Goal: Information Seeking & Learning: Learn about a topic

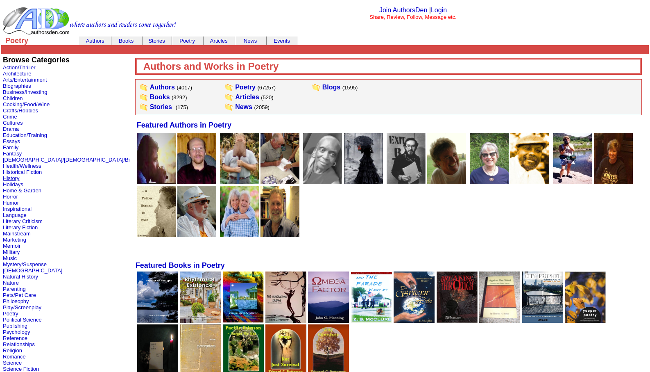
click at [8, 177] on link "History" at bounding box center [11, 178] width 16 height 6
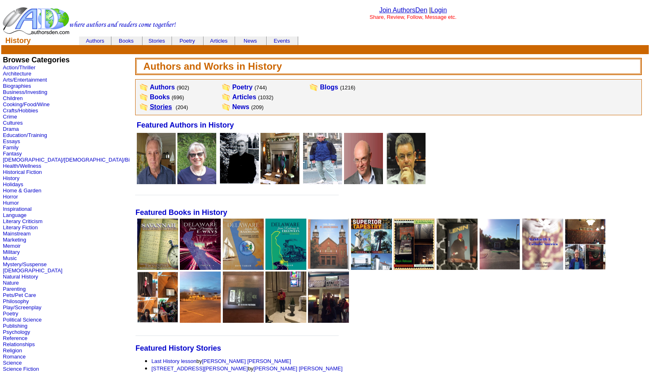
click at [150, 107] on link "Stories" at bounding box center [161, 106] width 22 height 7
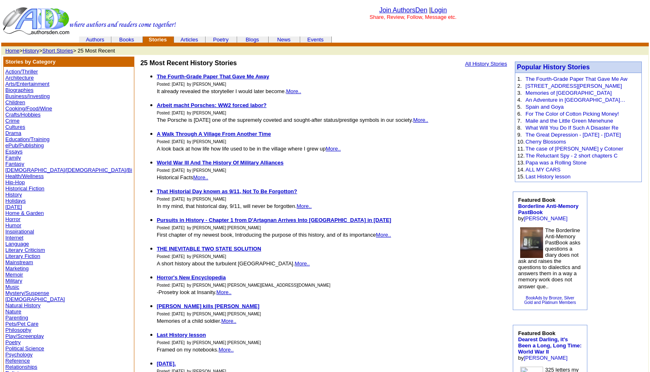
click at [31, 49] on link "History" at bounding box center [31, 51] width 16 height 6
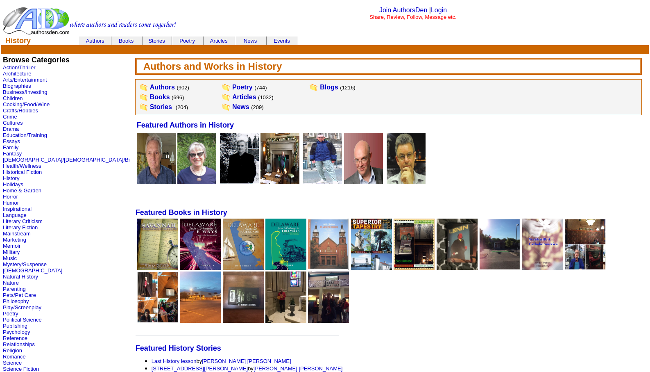
click at [231, 100] on td "Articles (1032)" at bounding box center [252, 97] width 43 height 10
click at [232, 98] on link "Articles" at bounding box center [244, 96] width 24 height 7
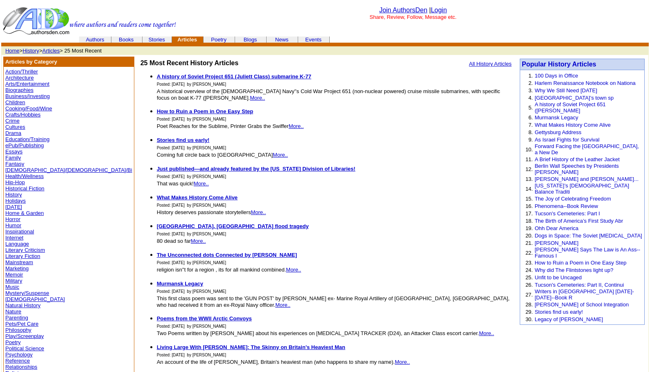
click at [12, 274] on link "Memoir" at bounding box center [14, 274] width 18 height 6
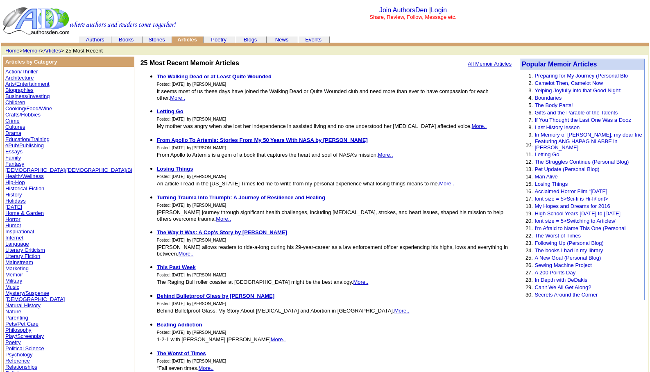
click at [32, 49] on link "Memoir" at bounding box center [32, 51] width 18 height 6
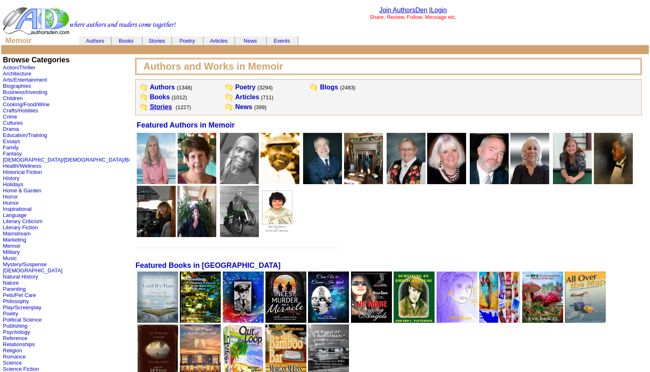
click at [150, 104] on link "Stories" at bounding box center [161, 106] width 22 height 7
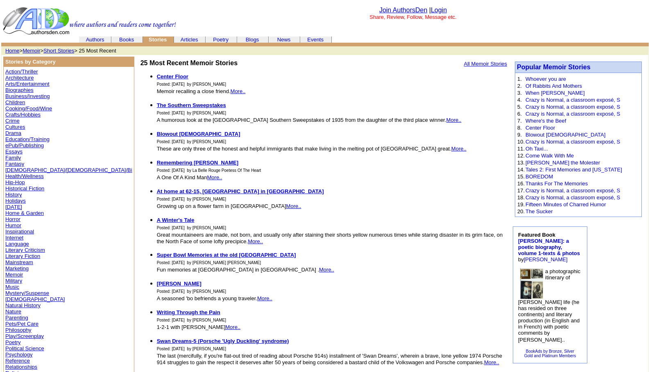
click at [13, 255] on link "Literary Fiction" at bounding box center [22, 256] width 35 height 6
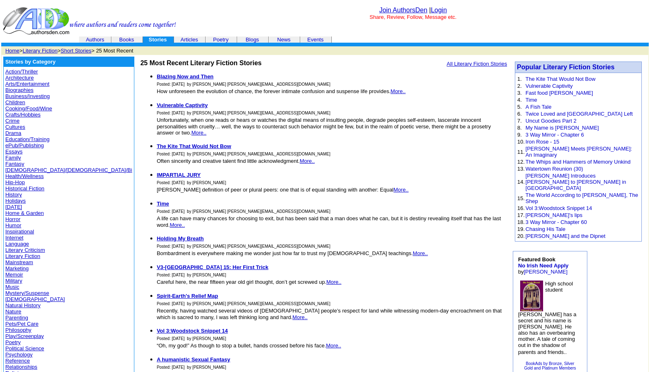
click at [16, 273] on link "Memoir" at bounding box center [14, 274] width 18 height 6
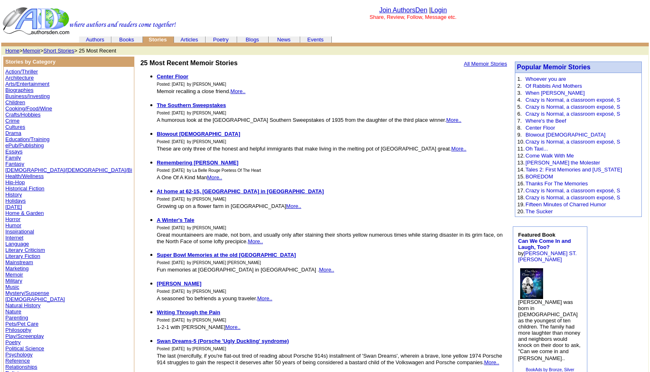
click at [19, 291] on link "Mystery/Suspense" at bounding box center [27, 293] width 44 height 6
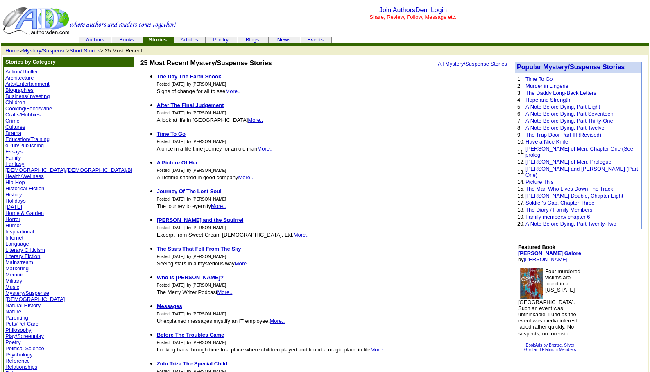
click at [11, 341] on link "Poetry" at bounding box center [13, 342] width 16 height 6
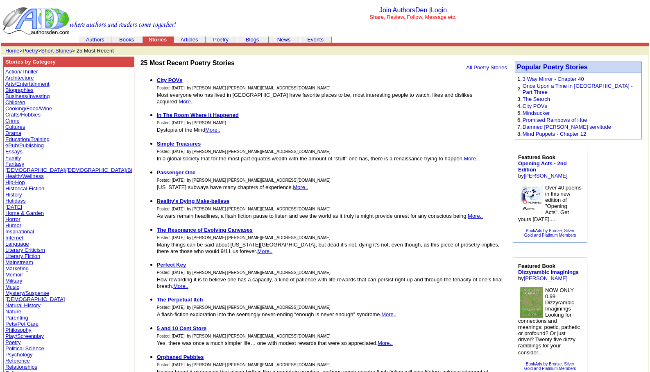
click at [29, 50] on link "Poetry" at bounding box center [31, 51] width 16 height 6
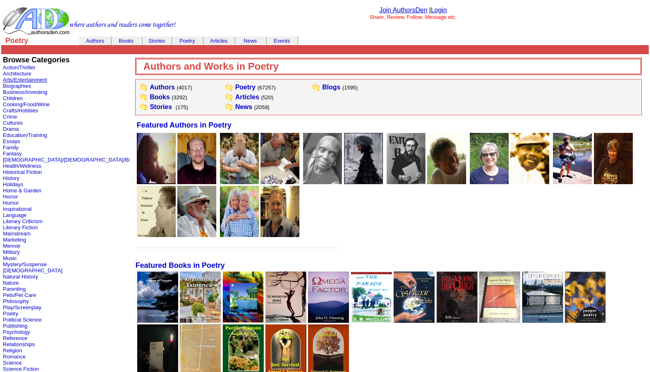
click at [16, 79] on link "Arts/Entertainment" at bounding box center [25, 80] width 44 height 6
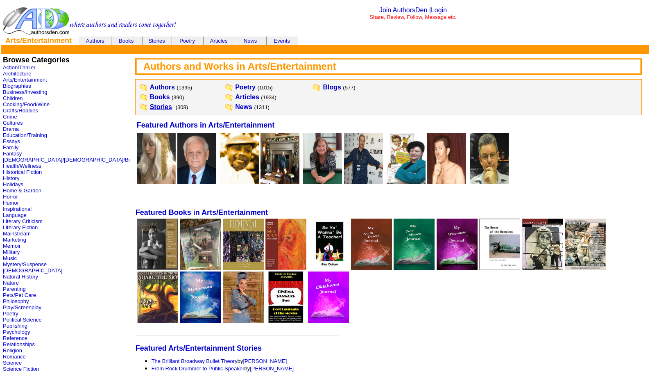
click at [150, 104] on link "Stories" at bounding box center [161, 106] width 22 height 7
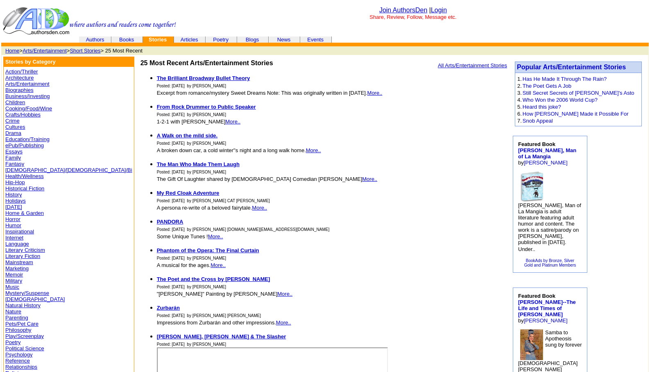
click at [25, 70] on link "Action/Thriller" at bounding box center [21, 71] width 32 height 6
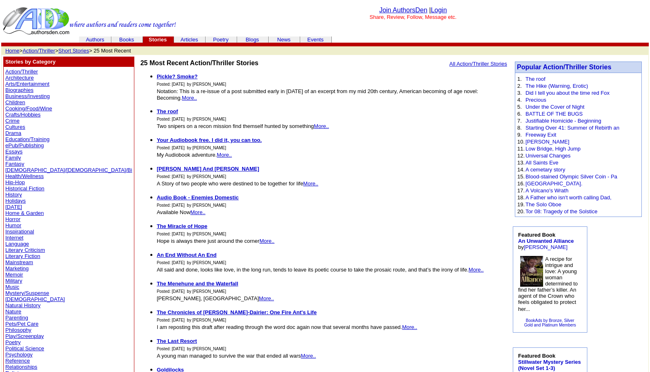
click at [15, 274] on link "Memoir" at bounding box center [14, 274] width 18 height 6
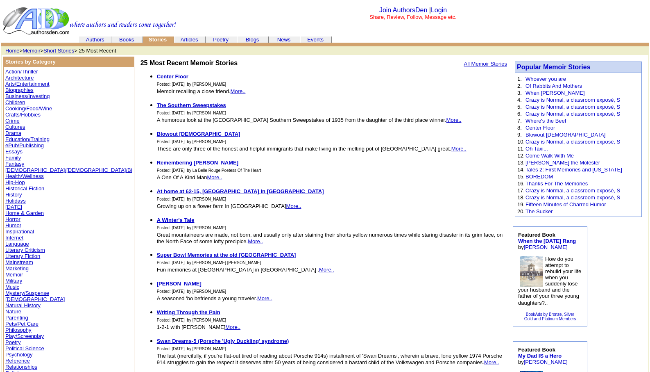
click at [14, 353] on link "Psychology" at bounding box center [18, 354] width 27 height 6
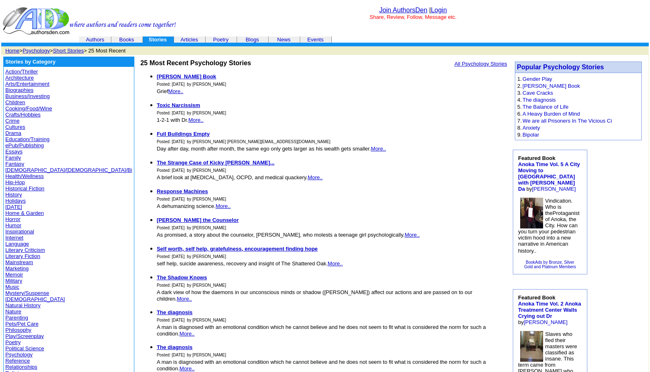
click at [42, 52] on link "Psychology" at bounding box center [36, 51] width 27 height 6
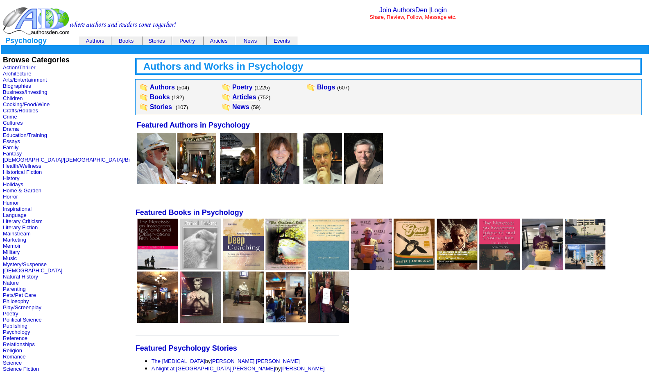
click at [232, 96] on link "Articles" at bounding box center [244, 96] width 24 height 7
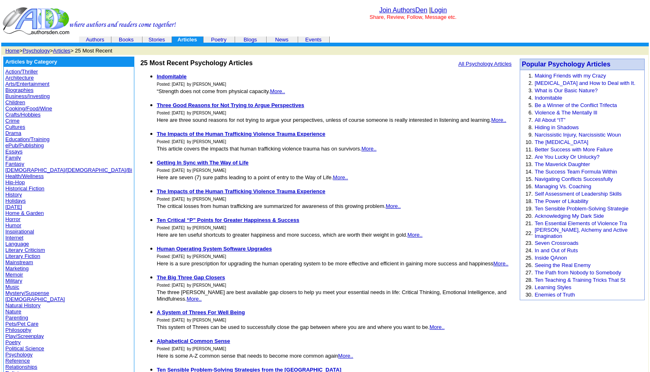
click at [18, 89] on link "Biographies" at bounding box center [19, 90] width 28 height 6
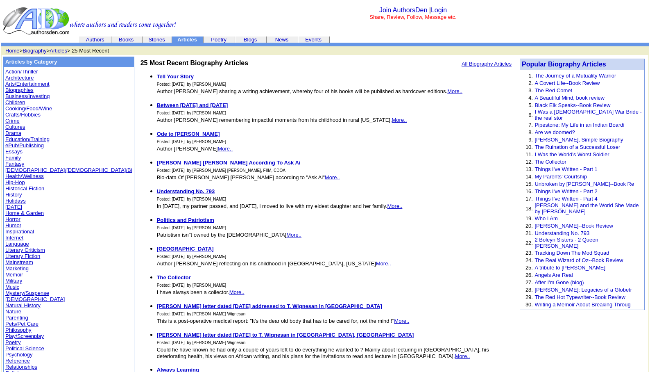
click at [18, 90] on link "Biographies" at bounding box center [19, 90] width 28 height 6
click at [36, 50] on link "Biography" at bounding box center [35, 51] width 24 height 6
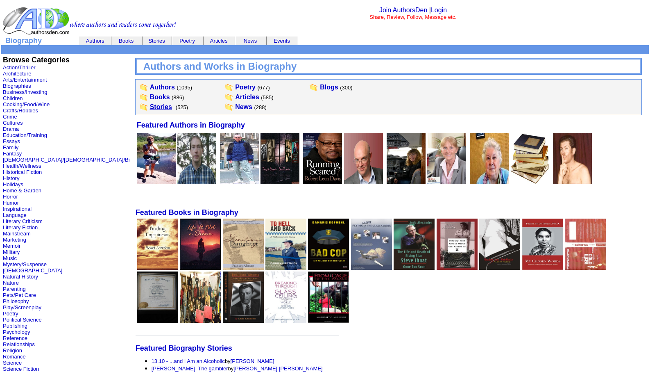
click at [150, 107] on link "Stories" at bounding box center [161, 106] width 22 height 7
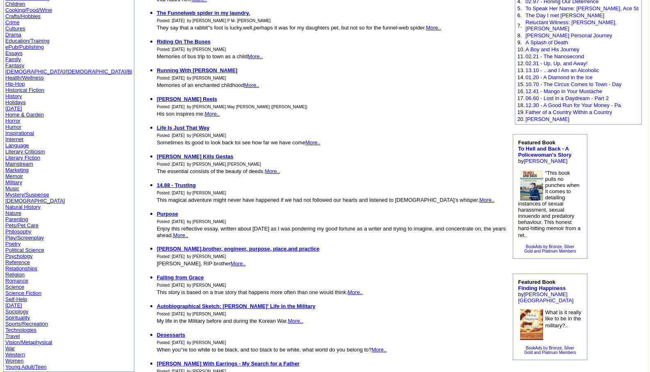
scroll to position [115, 0]
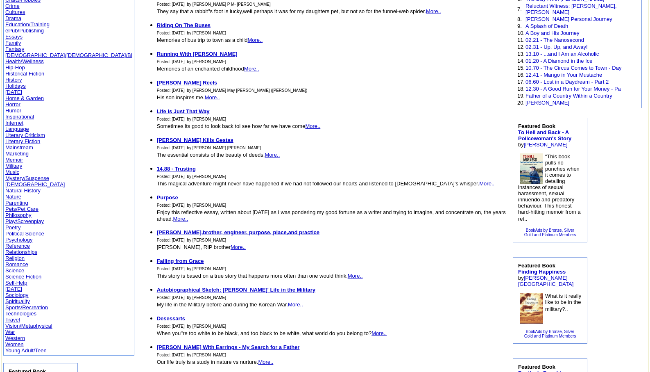
click at [27, 325] on link "Vision/Metaphysical" at bounding box center [28, 325] width 47 height 6
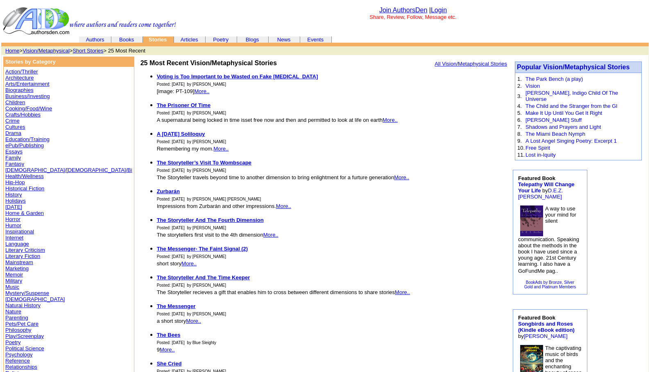
click at [12, 152] on link "Essays" at bounding box center [13, 151] width 17 height 6
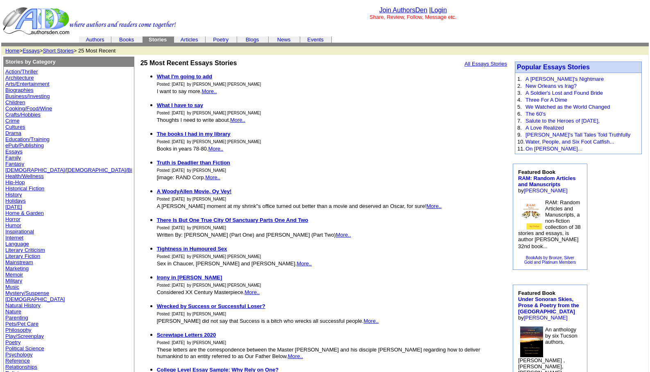
click at [18, 195] on link "History" at bounding box center [13, 194] width 16 height 6
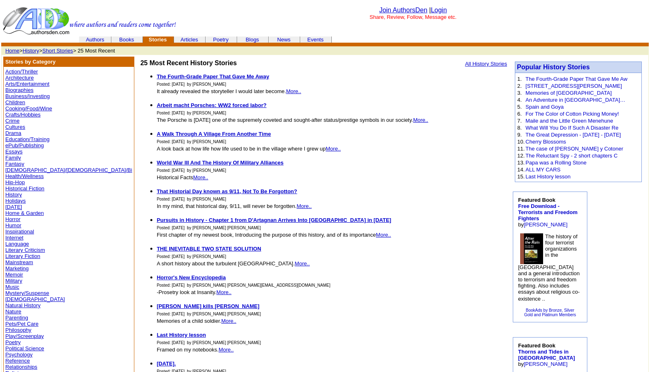
click at [37, 51] on link "History" at bounding box center [31, 51] width 16 height 6
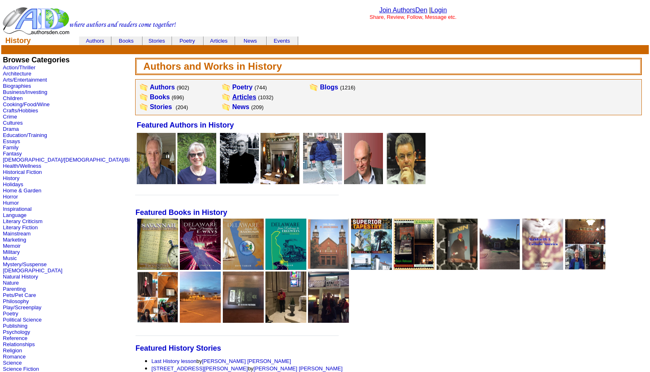
click at [232, 97] on link "Articles" at bounding box center [244, 96] width 24 height 7
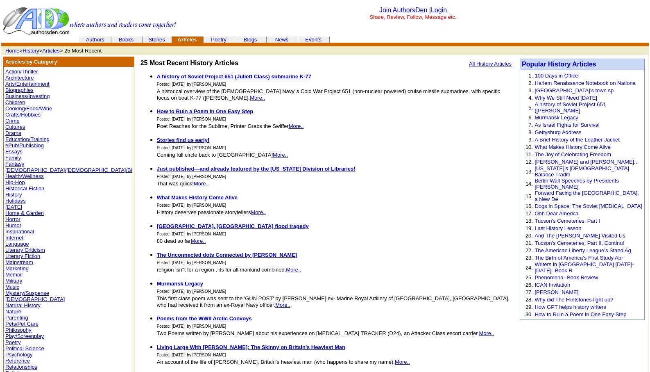
click at [30, 256] on link "Literary Fiction" at bounding box center [22, 256] width 35 height 6
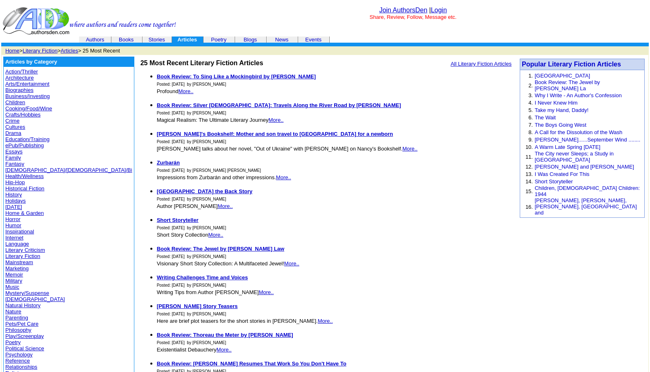
click at [12, 152] on link "Essays" at bounding box center [13, 151] width 17 height 6
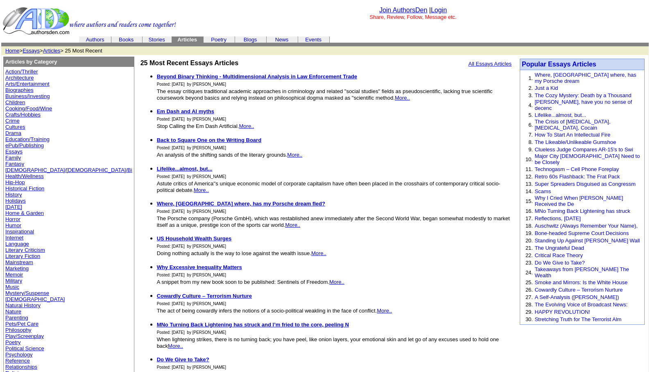
click at [21, 70] on link "Action/Thriller" at bounding box center [21, 71] width 32 height 6
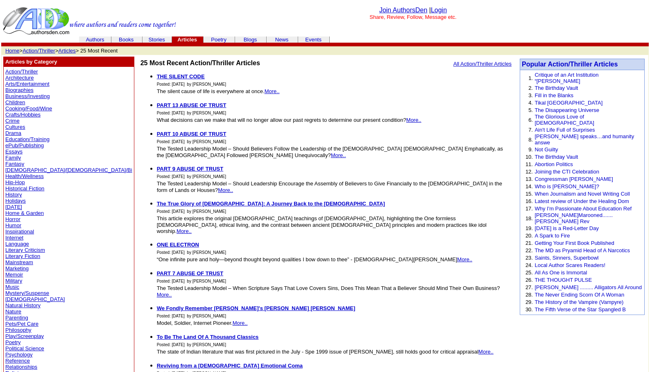
click at [34, 50] on link "Action/Thriller" at bounding box center [39, 51] width 32 height 6
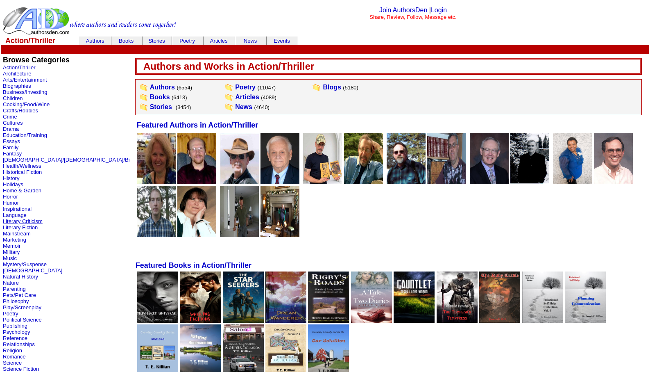
click at [15, 221] on link "Literary Criticism" at bounding box center [23, 221] width 40 height 6
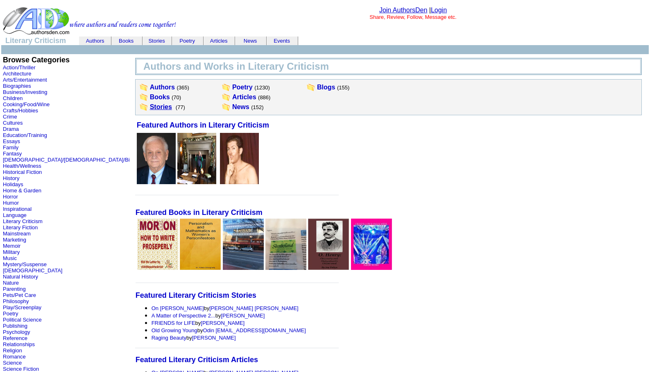
click at [150, 107] on link "Stories" at bounding box center [161, 106] width 22 height 7
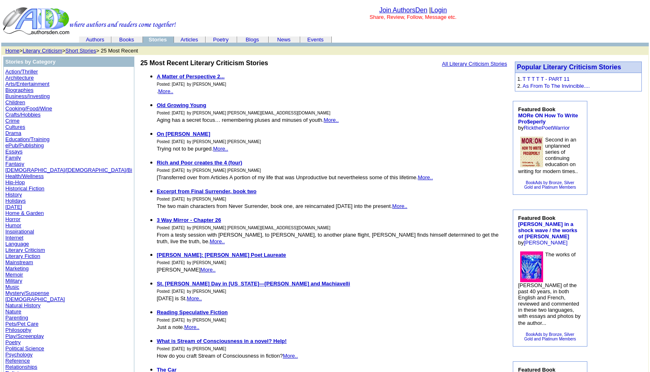
click at [17, 354] on link "Psychology" at bounding box center [18, 354] width 27 height 6
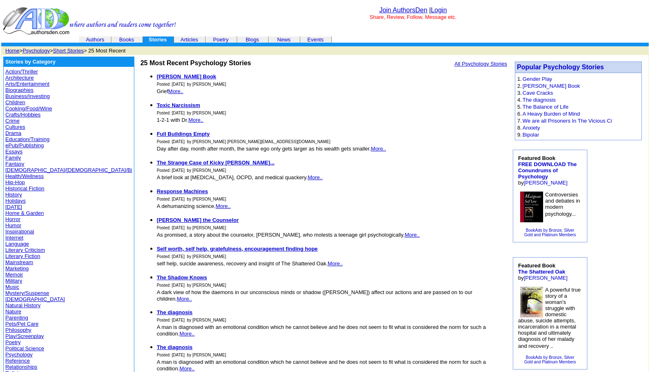
click at [32, 50] on link "Psychology" at bounding box center [36, 51] width 27 height 6
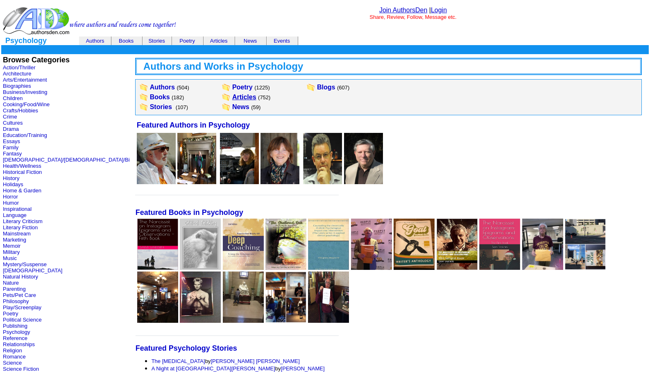
click at [232, 98] on link "Articles" at bounding box center [244, 96] width 24 height 7
